Goal: Transaction & Acquisition: Download file/media

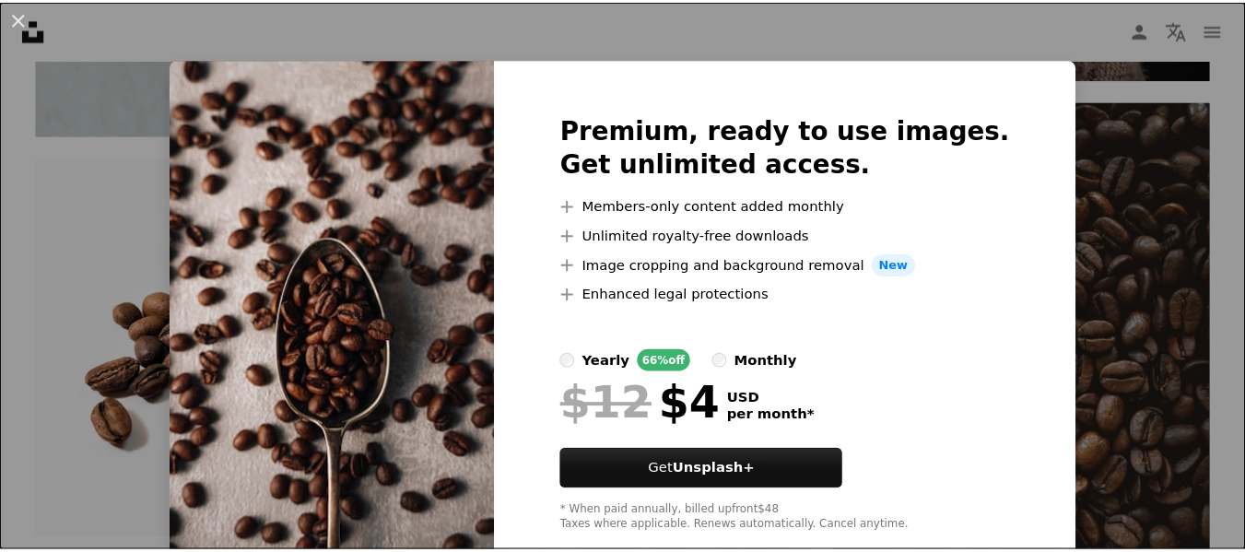
scroll to position [1475, 0]
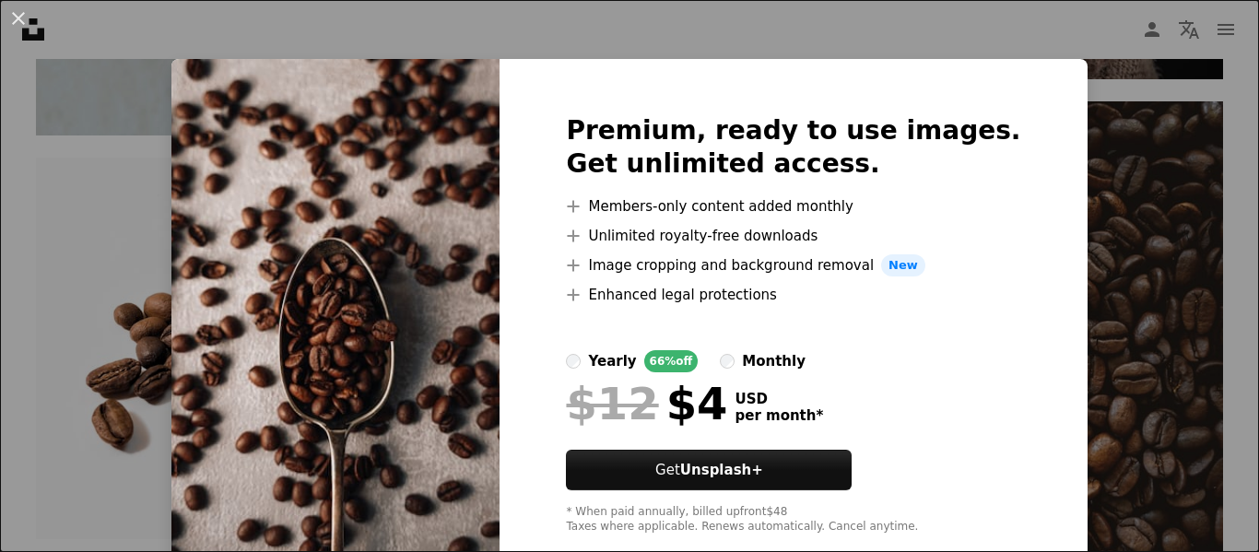
click at [695, 32] on div "An X shape Premium, ready to use images. Get unlimited access. A plus sign Memb…" at bounding box center [629, 276] width 1259 height 552
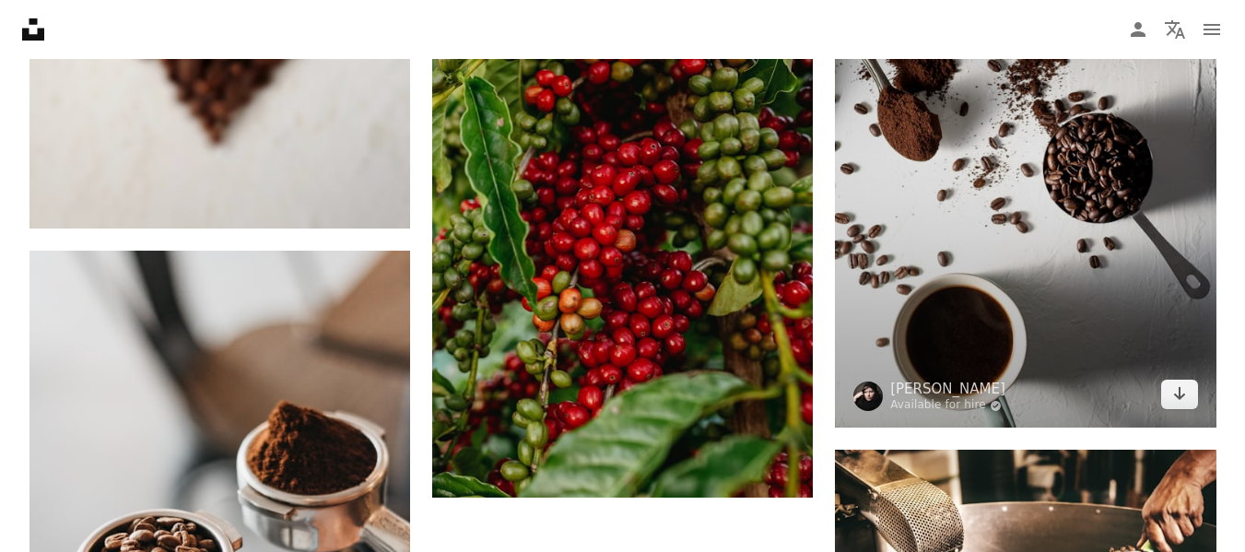
scroll to position [2949, 0]
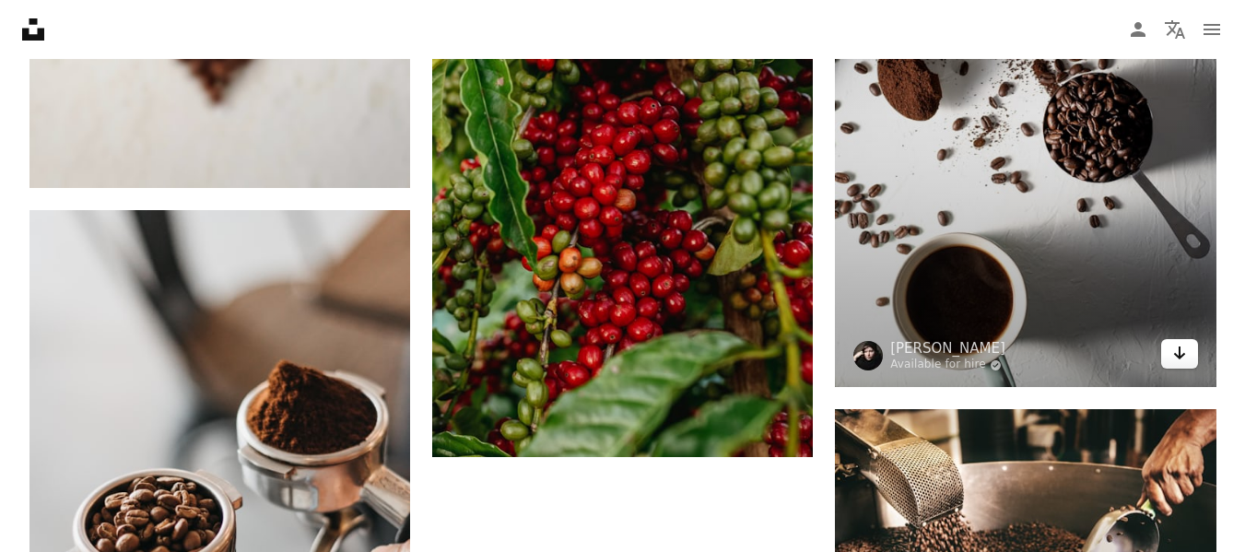
click at [1188, 358] on link "Arrow pointing down" at bounding box center [1179, 353] width 37 height 29
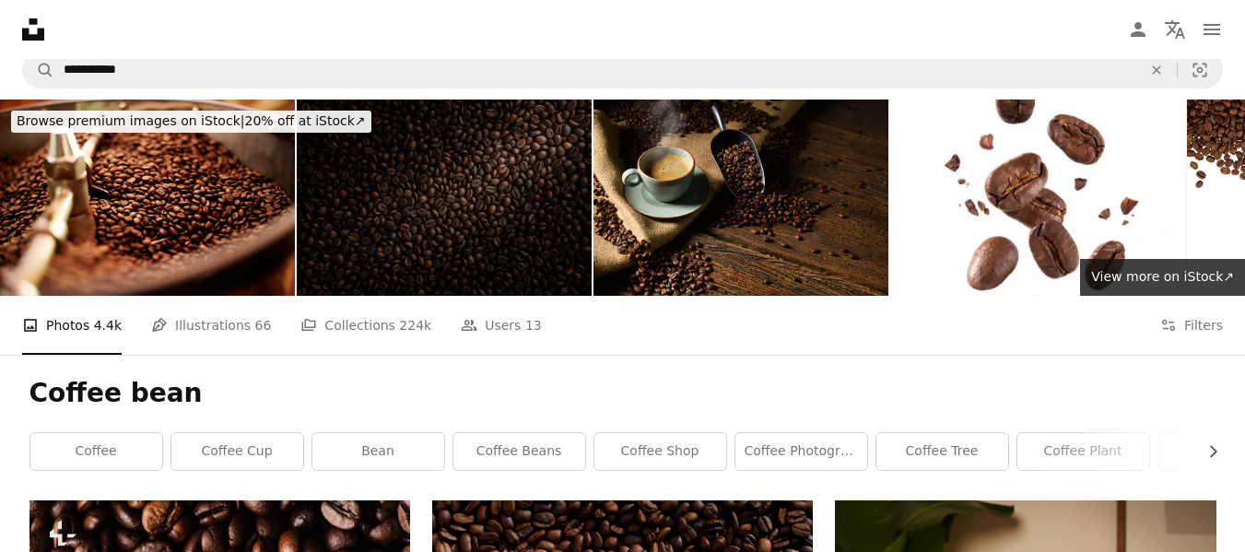
scroll to position [0, 0]
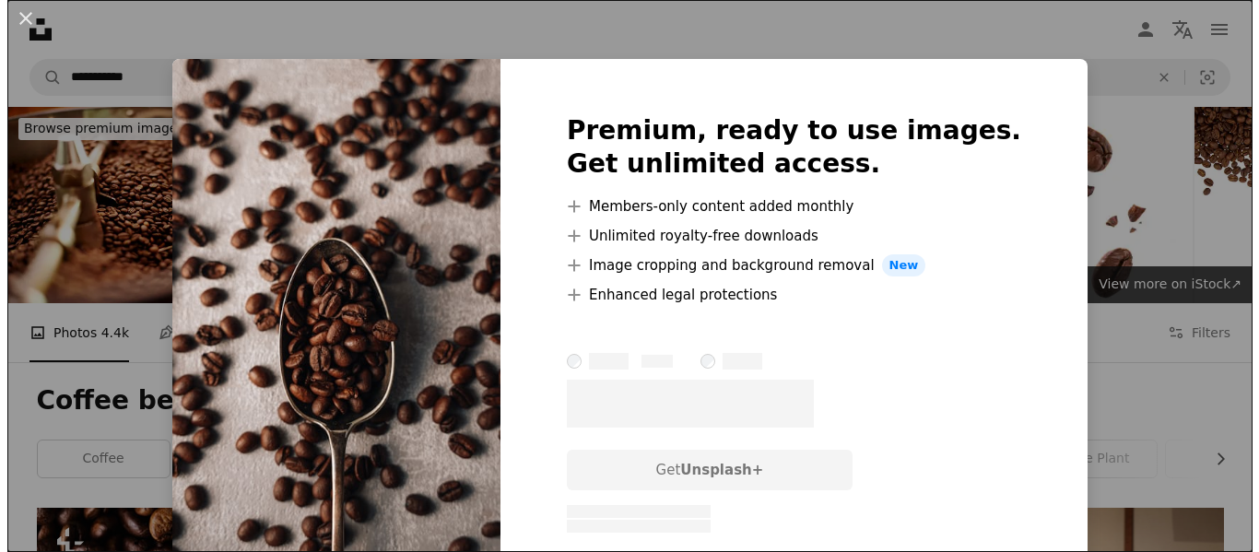
scroll to position [1475, 0]
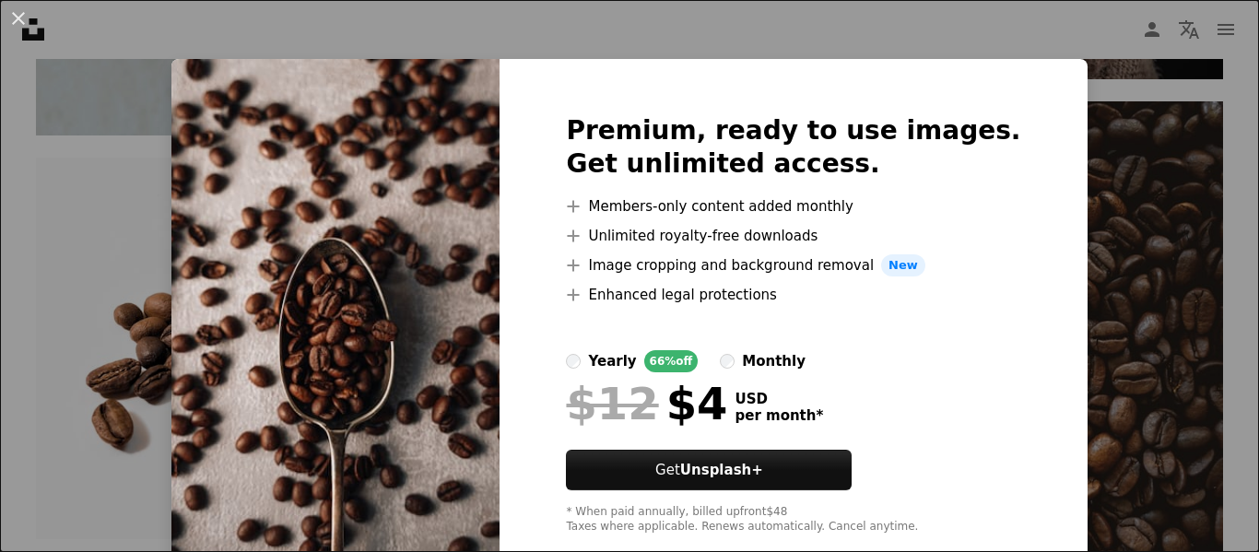
click at [15, 17] on button "An X shape" at bounding box center [18, 18] width 22 height 22
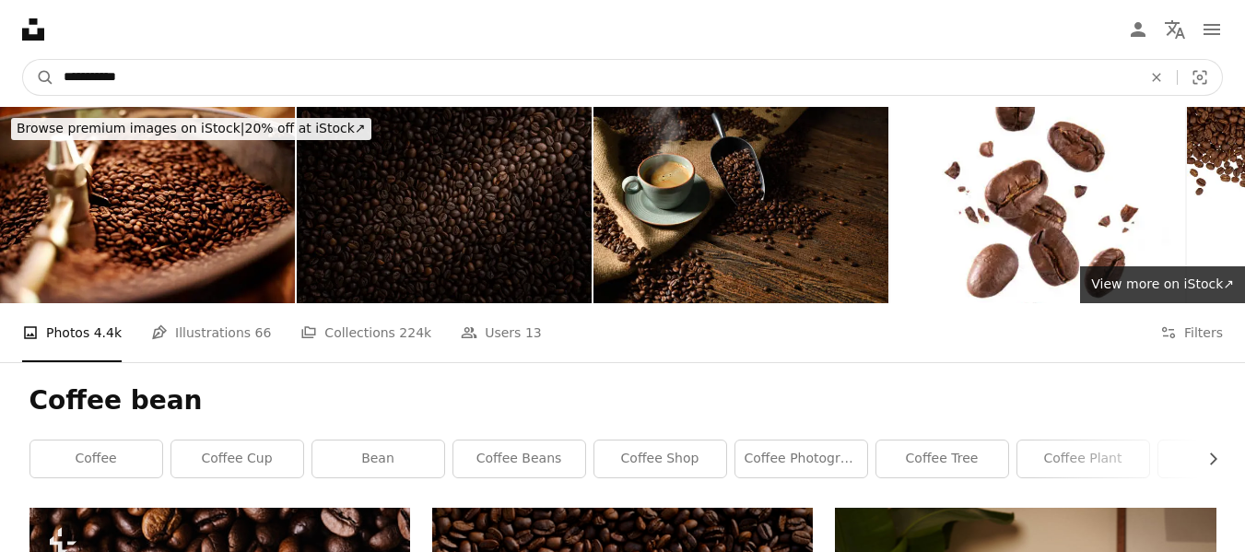
click at [137, 80] on input "**********" at bounding box center [595, 77] width 1082 height 35
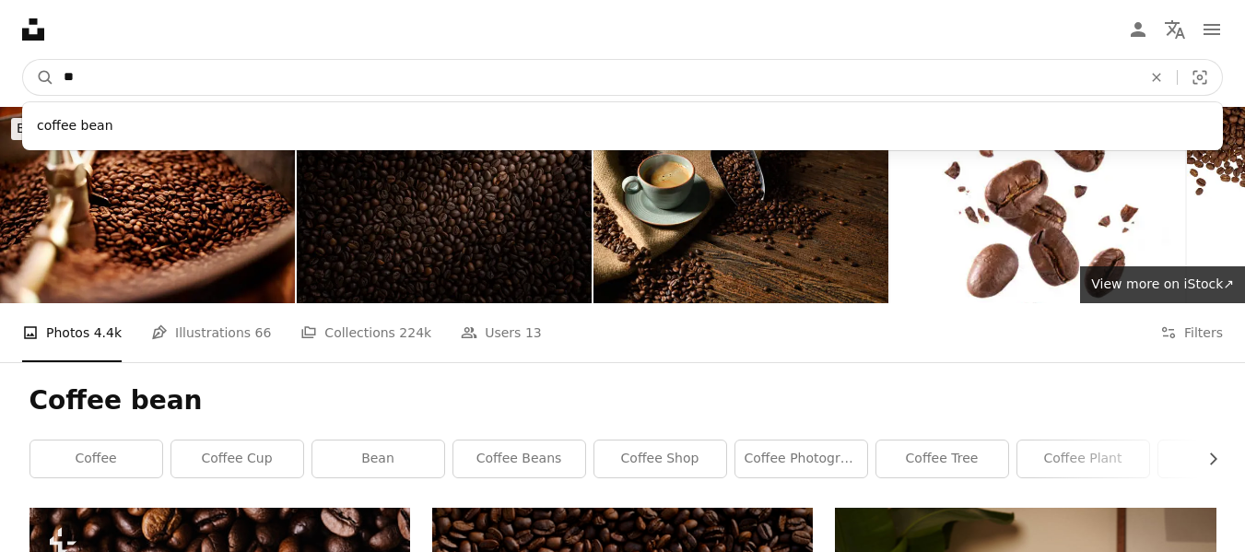
type input "*"
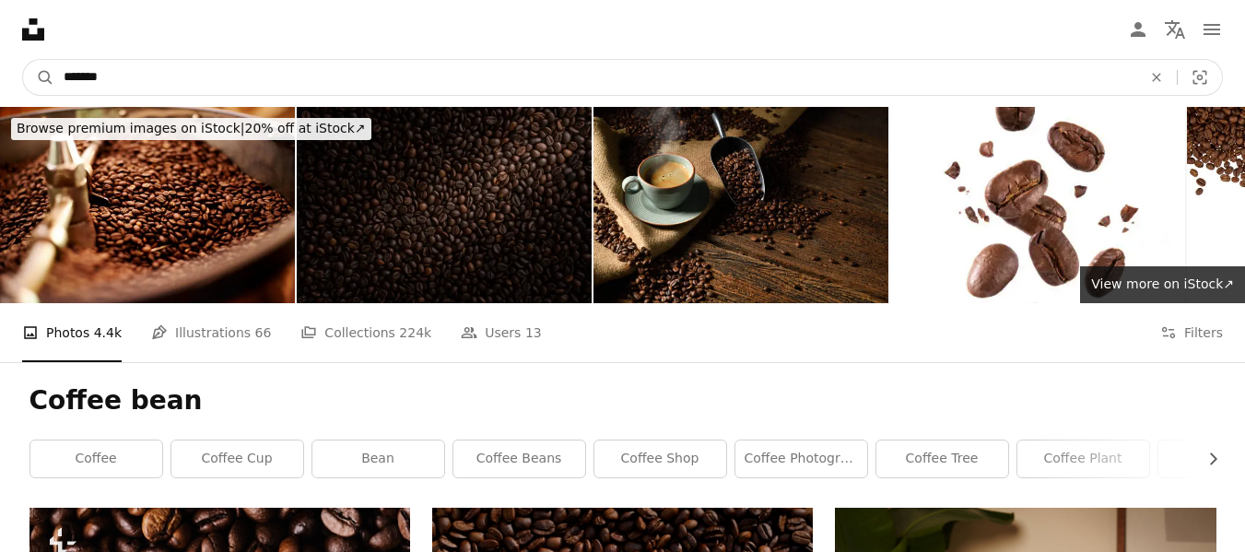
type input "*******"
click at [23, 60] on button "A magnifying glass" at bounding box center [38, 77] width 31 height 35
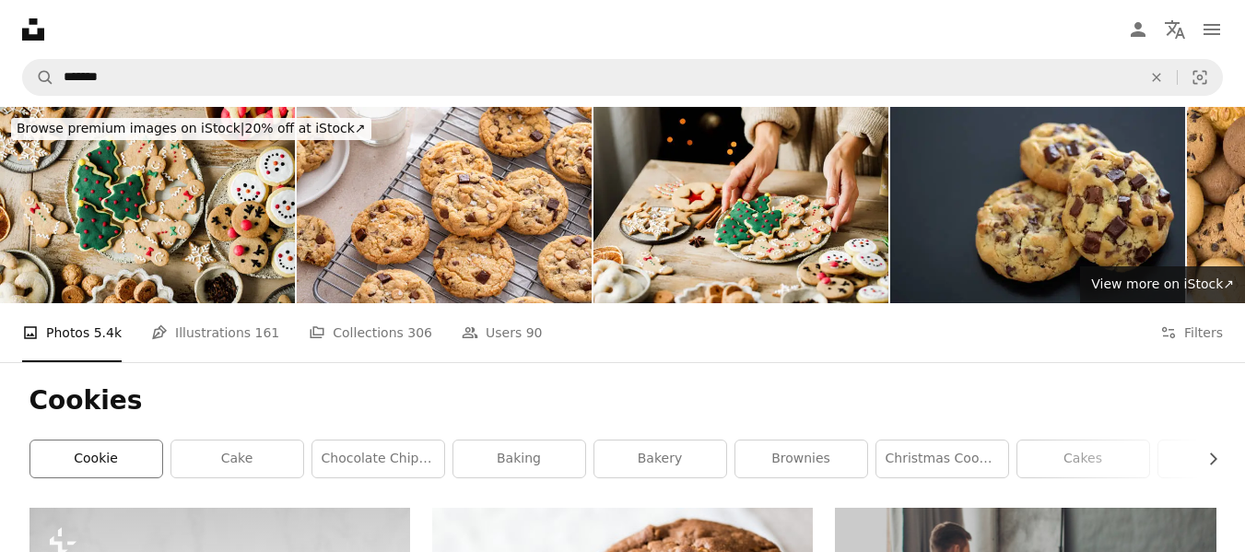
click at [100, 447] on link "cookie" at bounding box center [96, 459] width 132 height 37
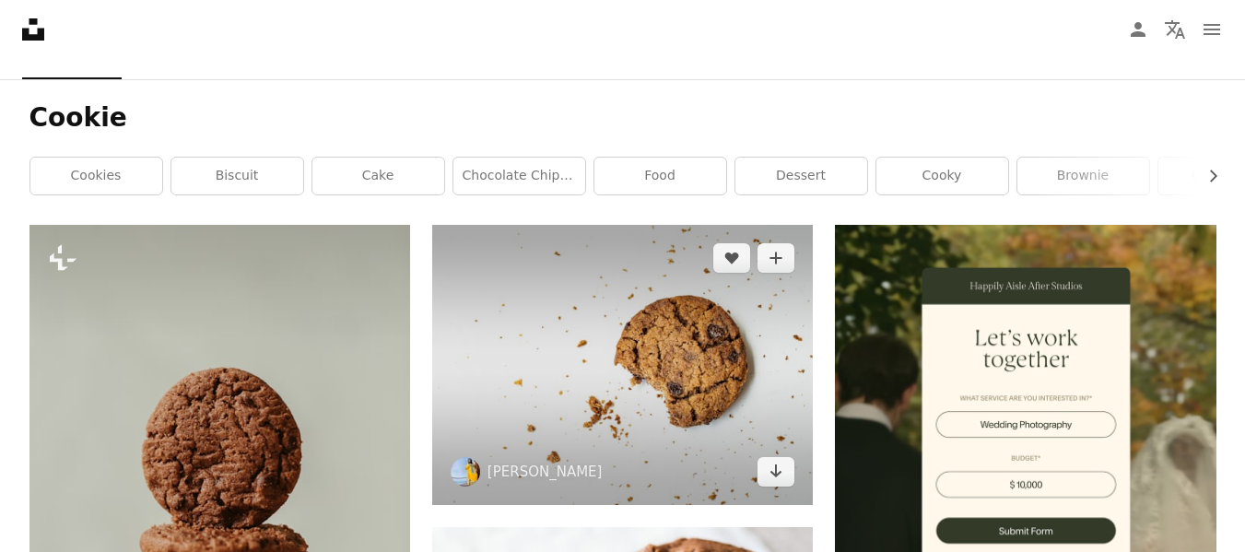
scroll to position [369, 0]
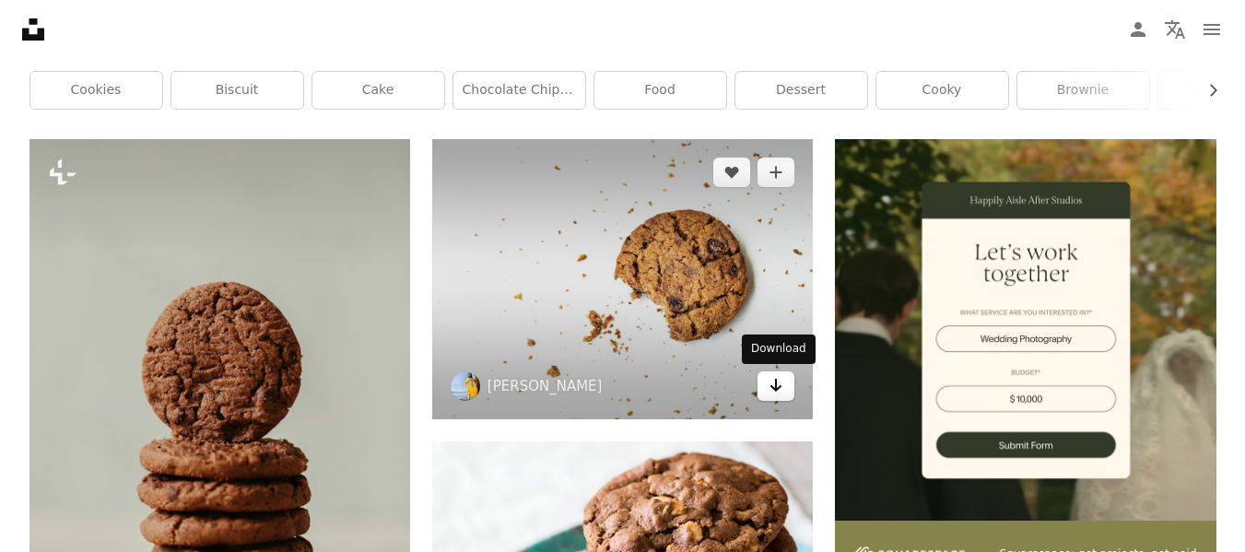
click at [783, 398] on link "Arrow pointing down" at bounding box center [776, 385] width 37 height 29
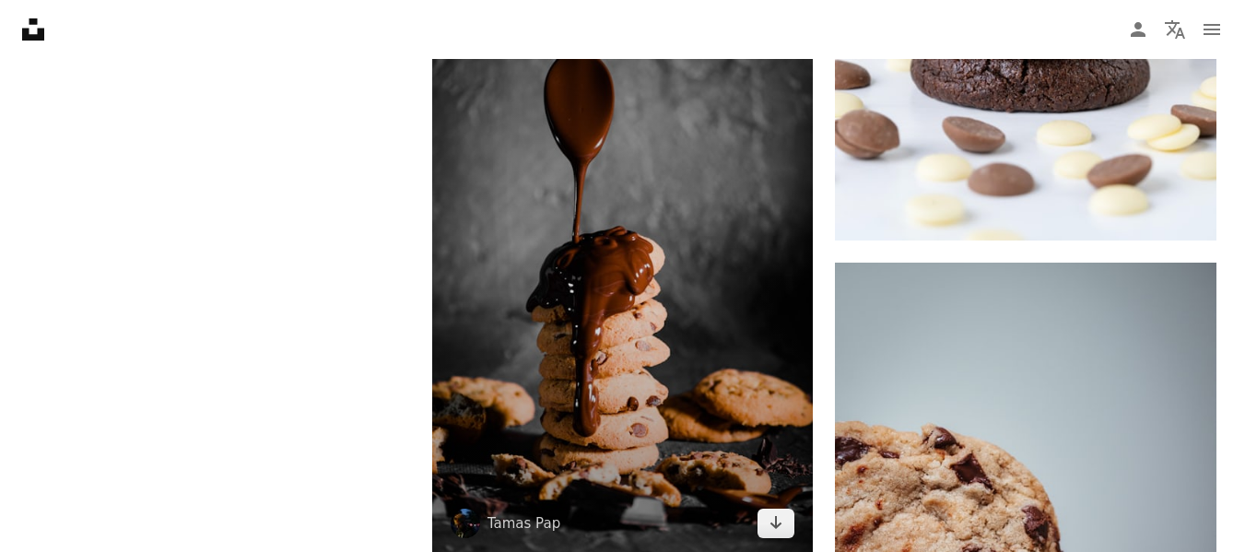
scroll to position [3594, 0]
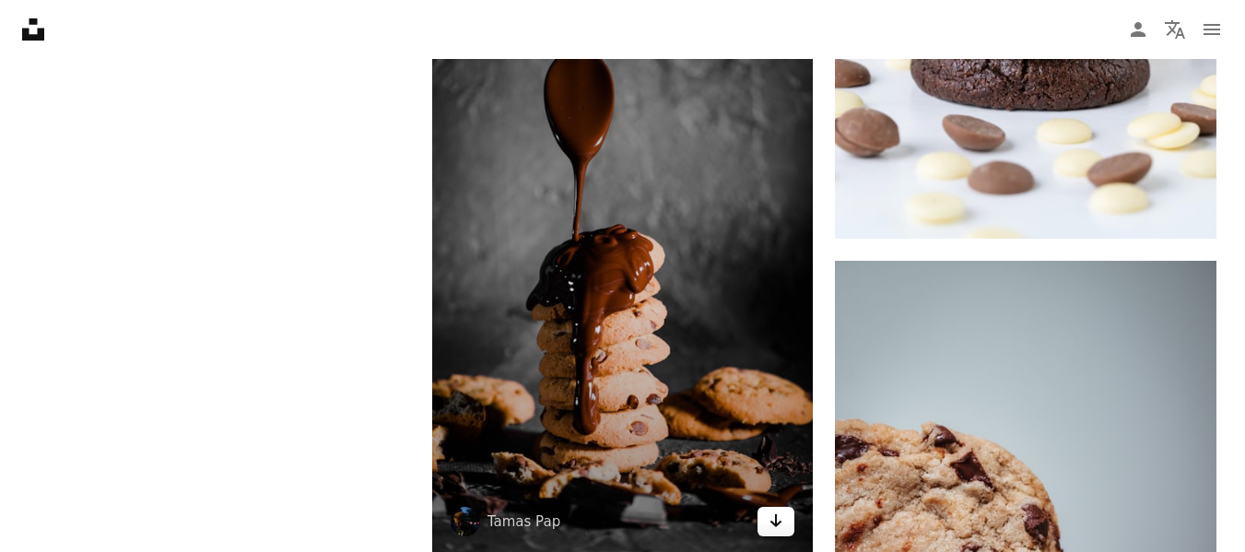
click at [776, 519] on icon "Download" at bounding box center [777, 520] width 12 height 13
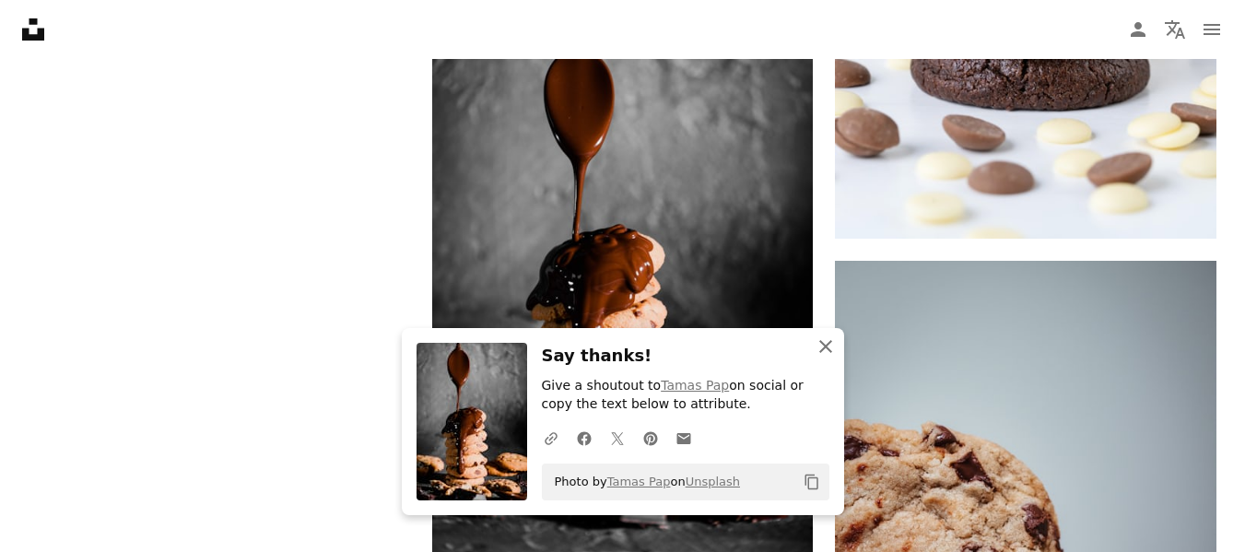
click at [824, 347] on icon "button" at bounding box center [825, 346] width 13 height 13
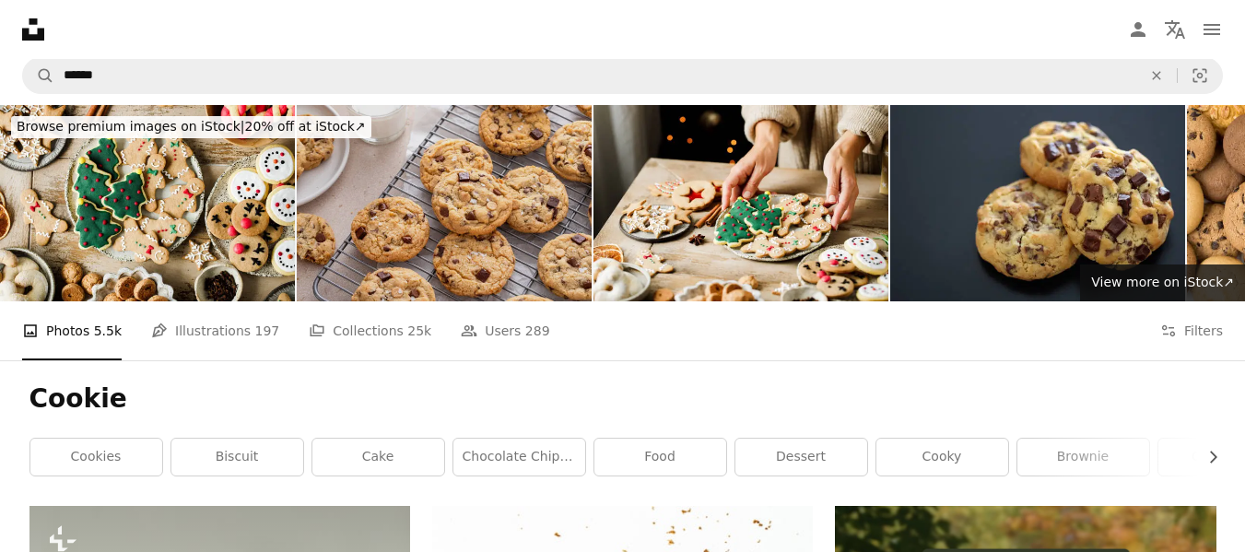
scroll to position [0, 0]
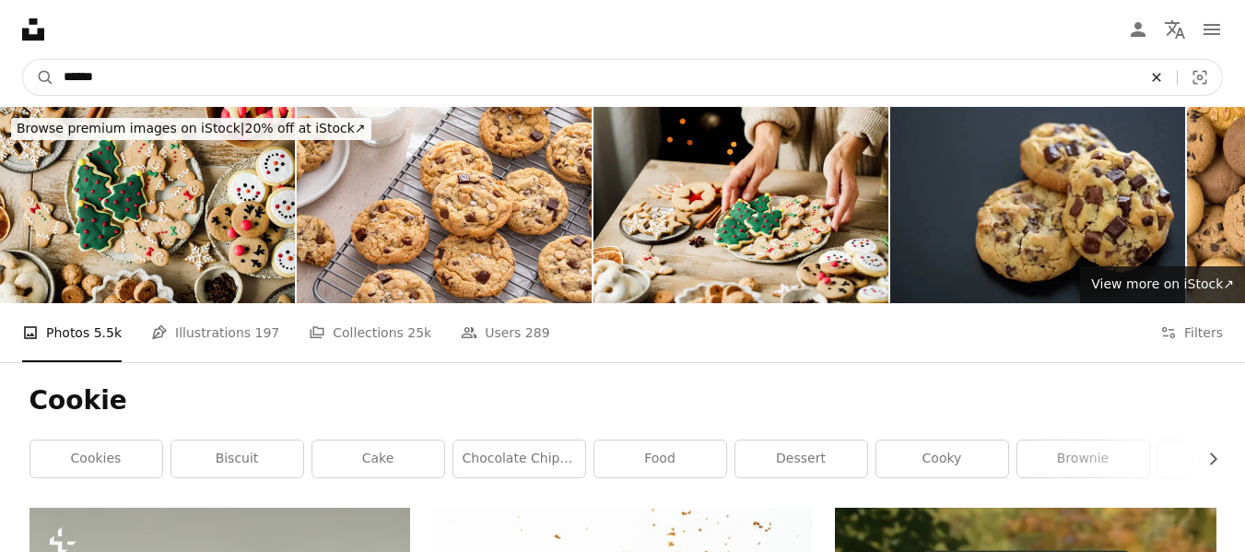
click at [1151, 74] on icon "An X shape" at bounding box center [1156, 77] width 41 height 15
type input "**********"
click at [23, 60] on button "A magnifying glass" at bounding box center [38, 77] width 31 height 35
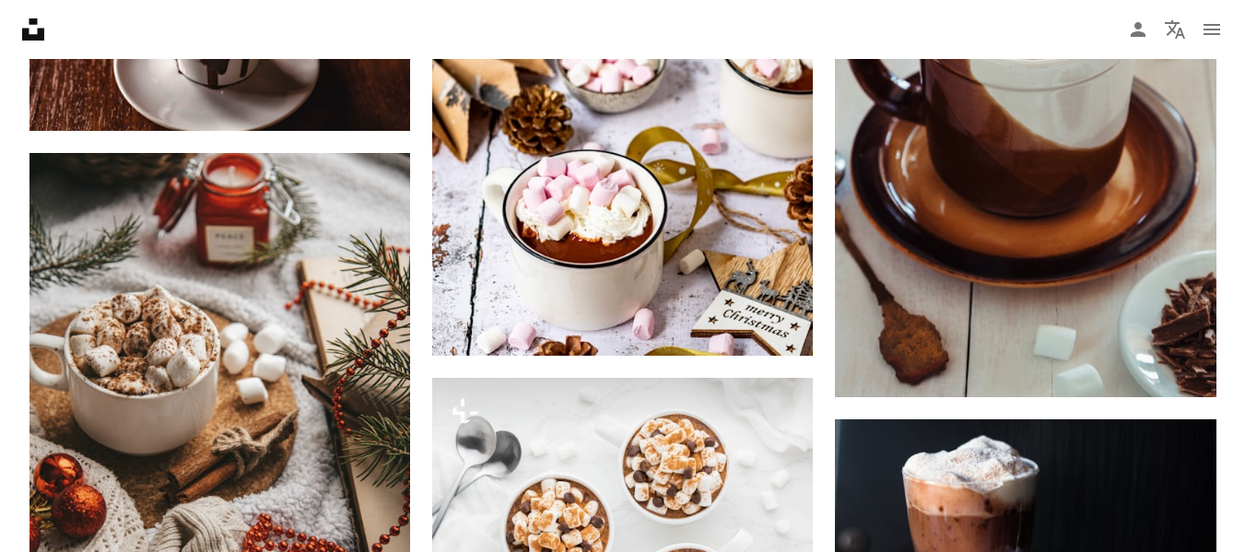
scroll to position [1382, 0]
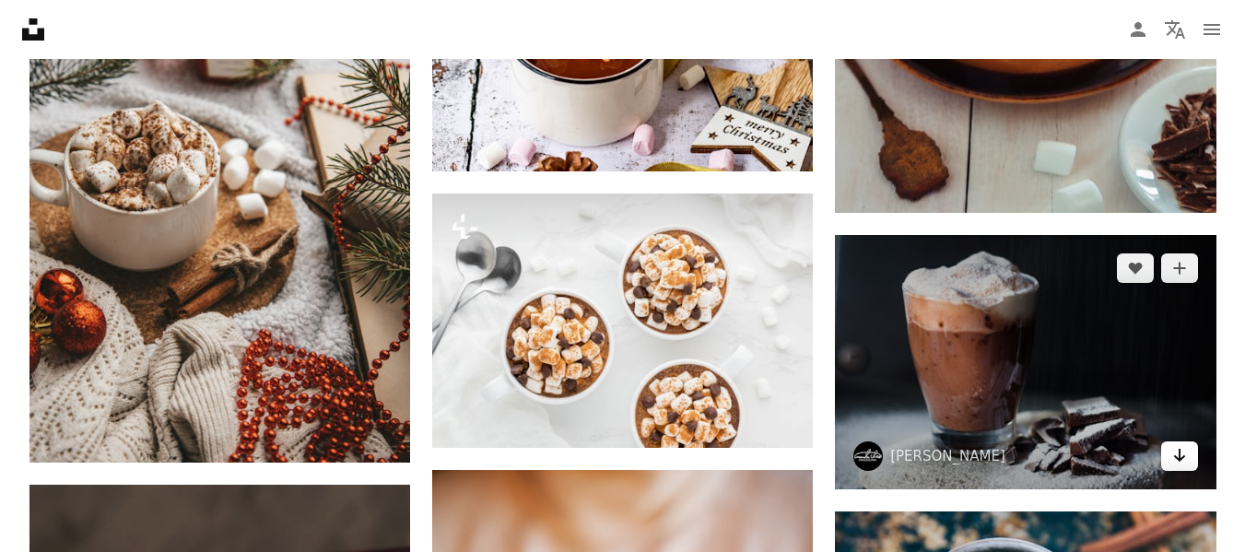
click at [1181, 455] on icon "Arrow pointing down" at bounding box center [1179, 455] width 15 height 22
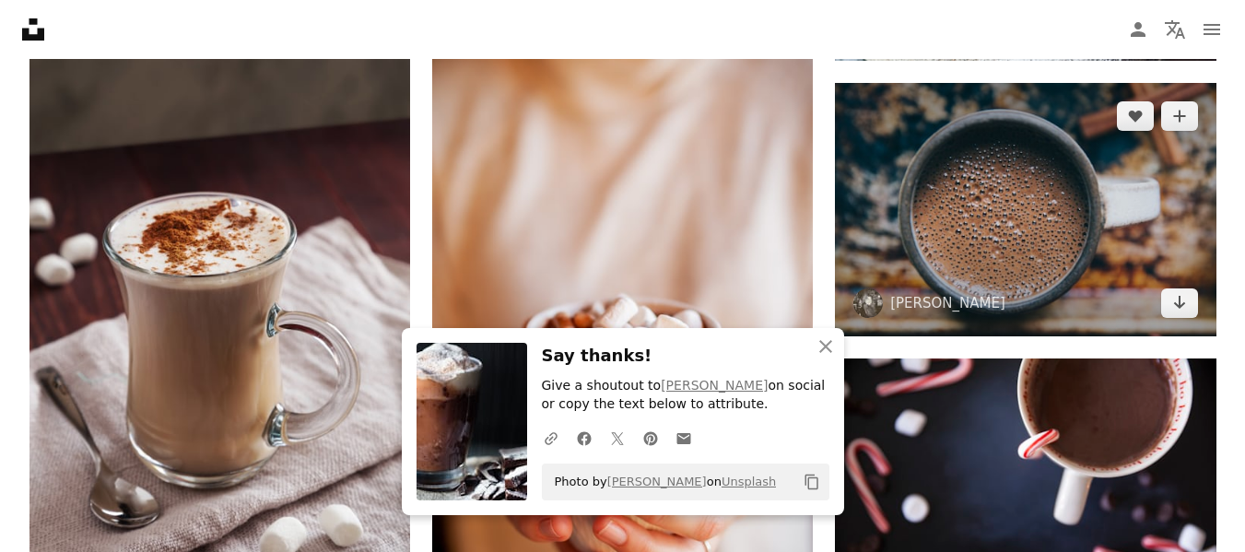
scroll to position [1843, 0]
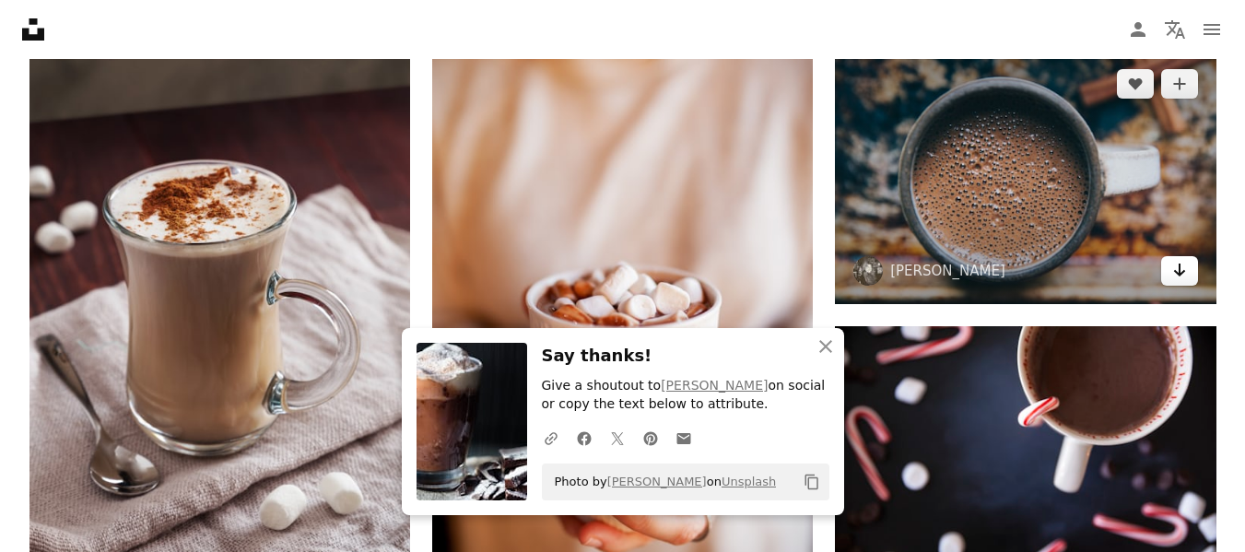
click at [1180, 273] on icon "Download" at bounding box center [1179, 270] width 12 height 13
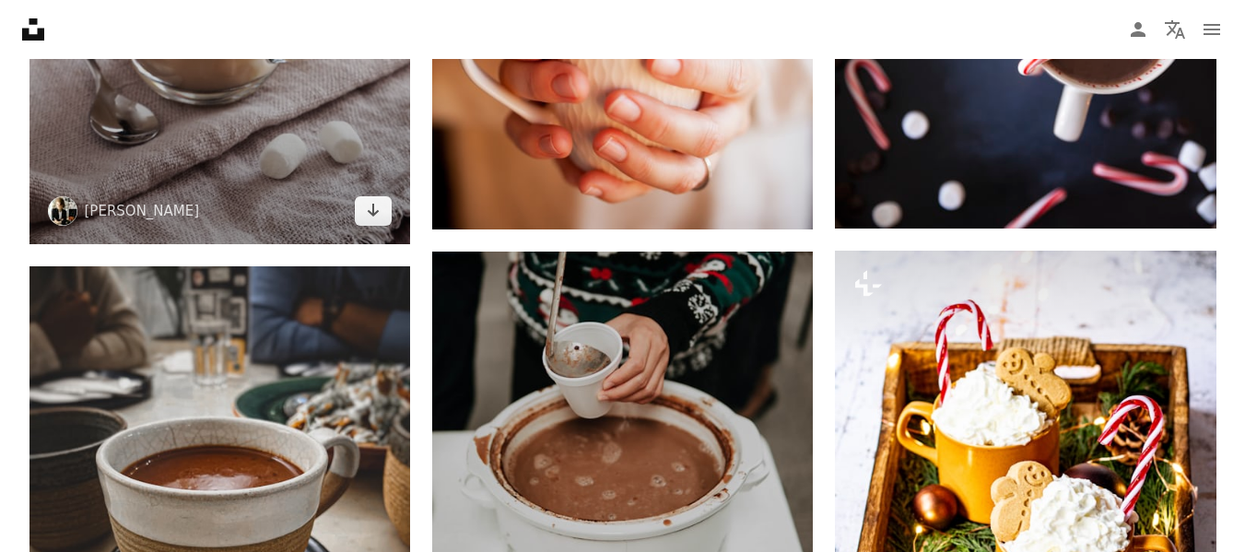
scroll to position [2212, 0]
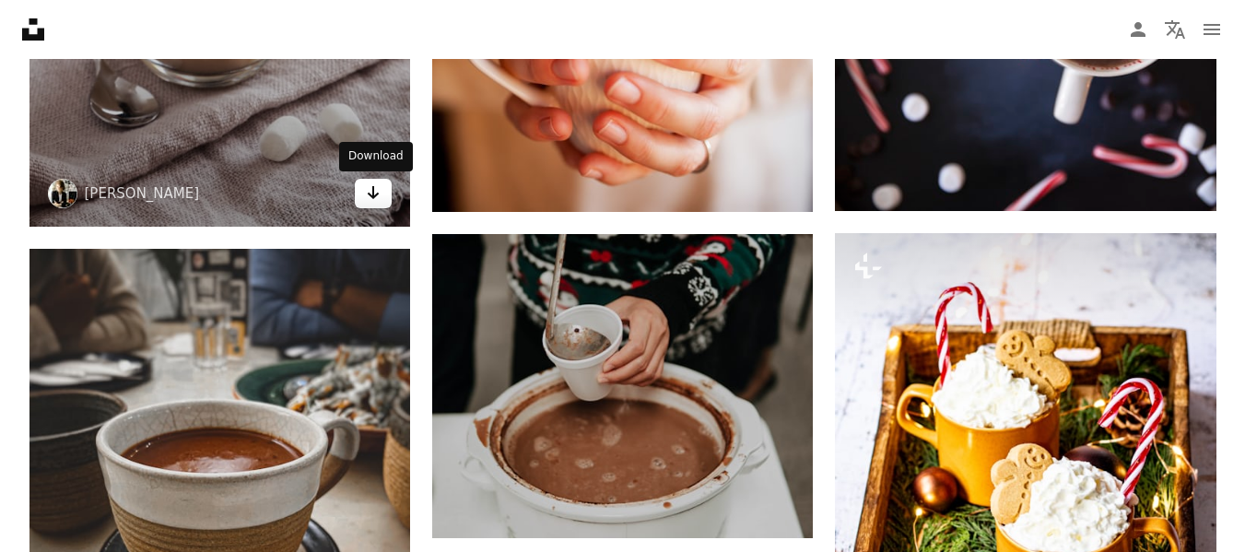
click at [371, 195] on icon "Download" at bounding box center [374, 192] width 12 height 13
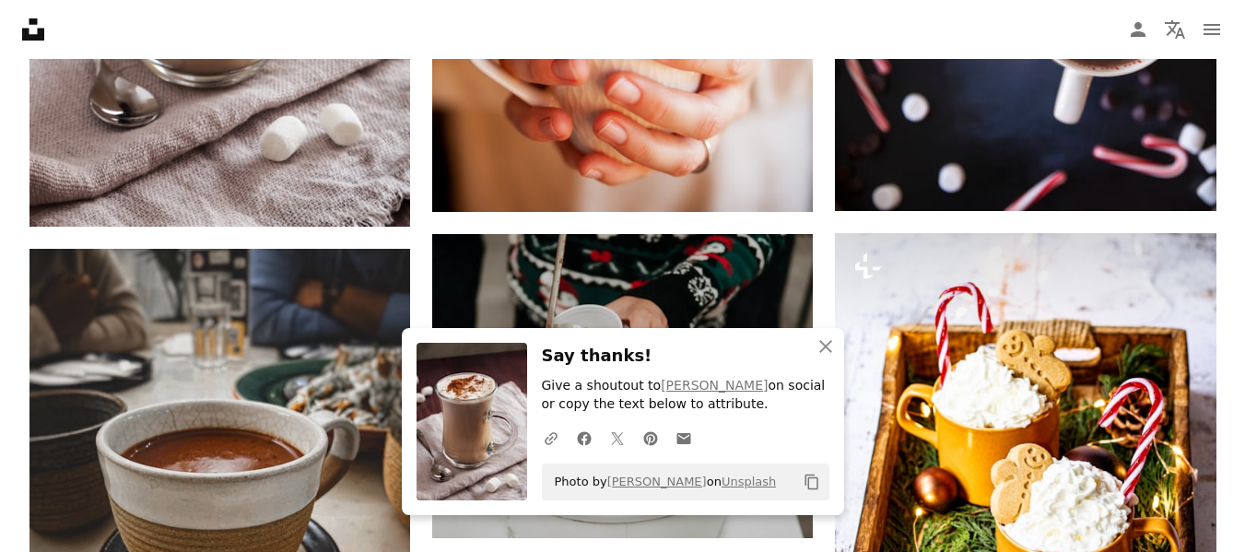
click at [825, 291] on div "Plus sign for Unsplash+ A heart A plus sign [PERSON_NAME] For Unsplash+ A lock …" at bounding box center [622, 236] width 1187 height 3881
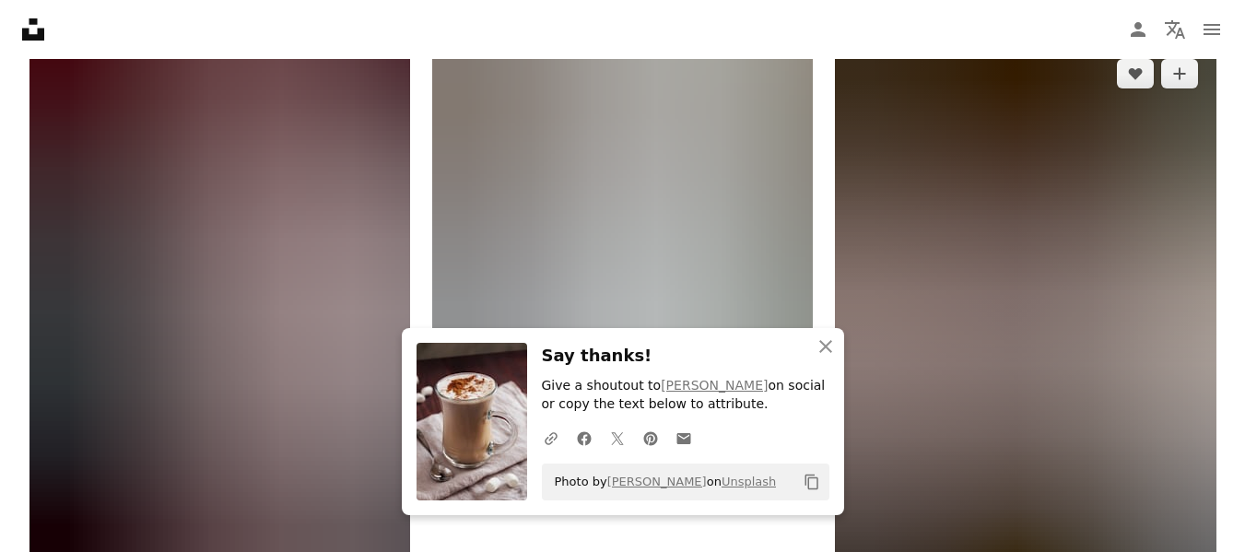
scroll to position [3041, 0]
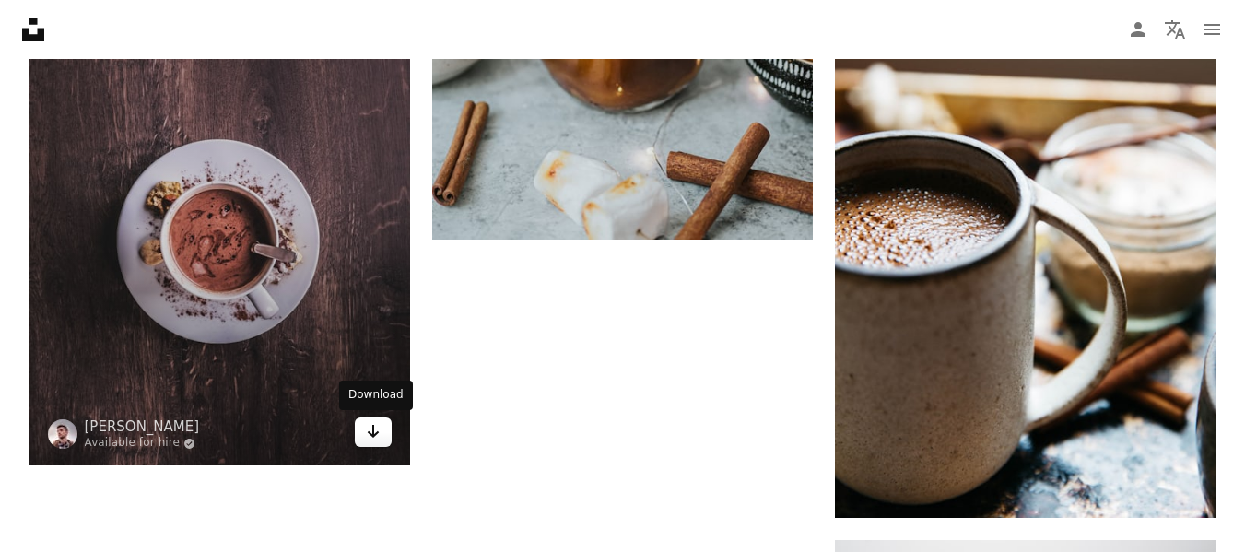
click at [362, 429] on link "Arrow pointing down" at bounding box center [373, 432] width 37 height 29
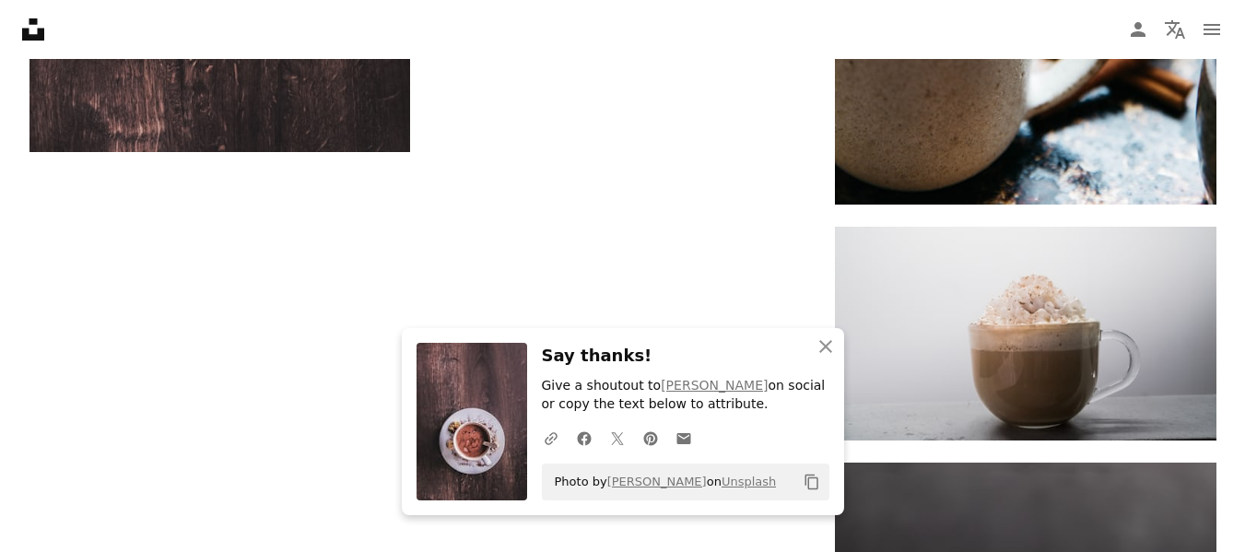
scroll to position [3410, 0]
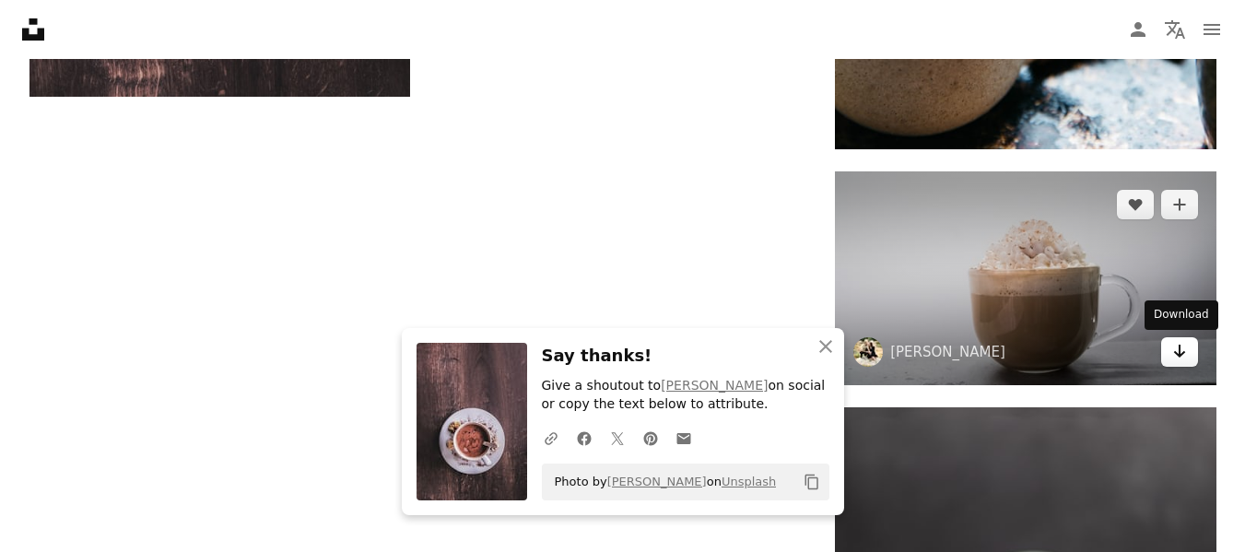
click at [1190, 351] on link "Arrow pointing down" at bounding box center [1179, 351] width 37 height 29
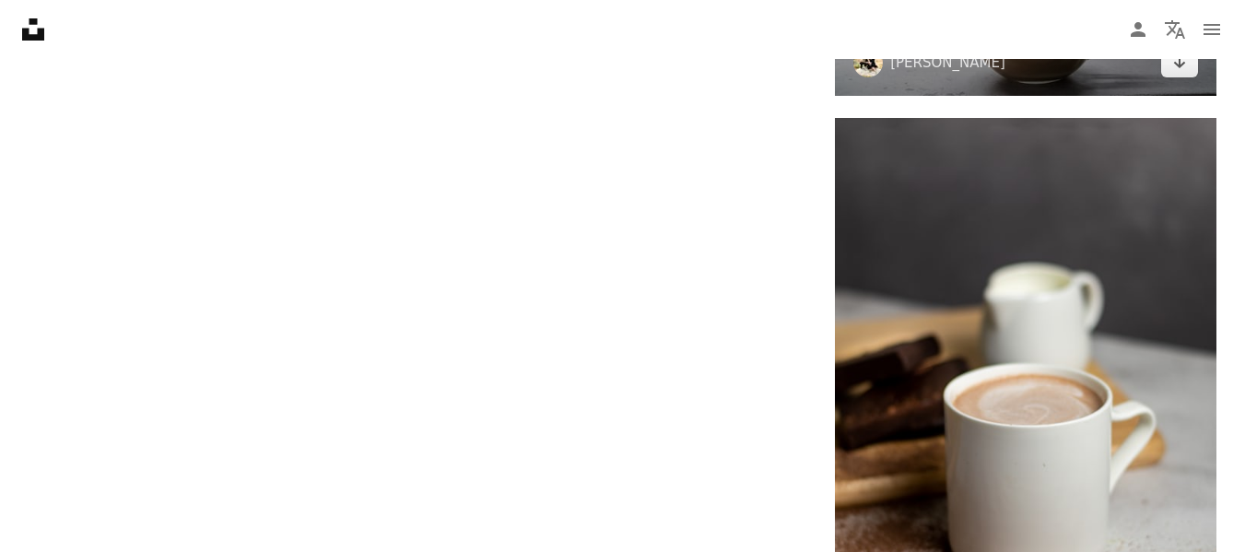
scroll to position [3687, 0]
